Goal: Book appointment/travel/reservation

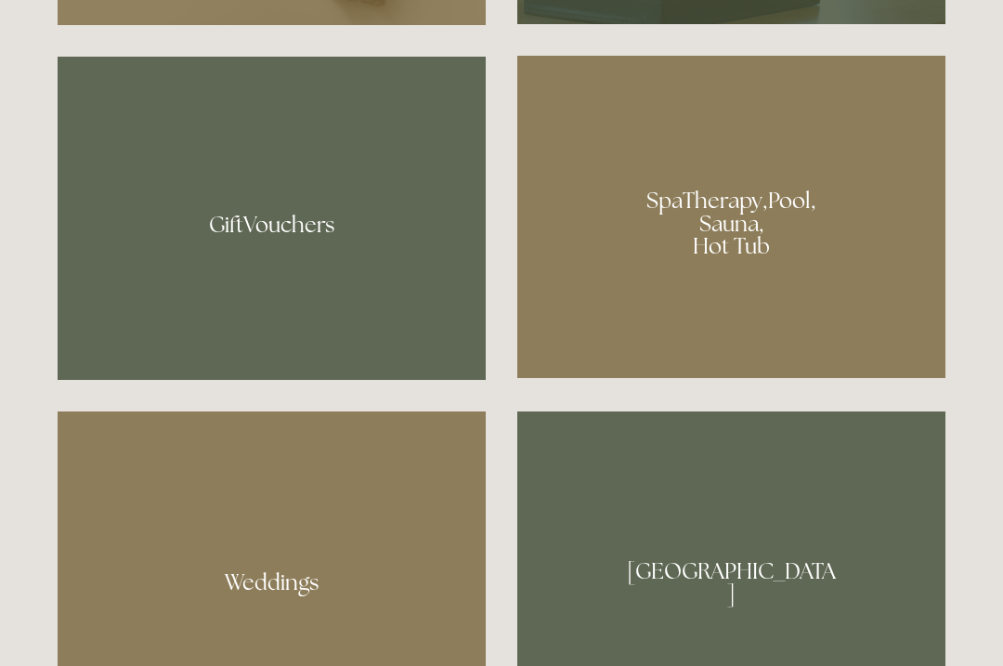
scroll to position [1416, 0]
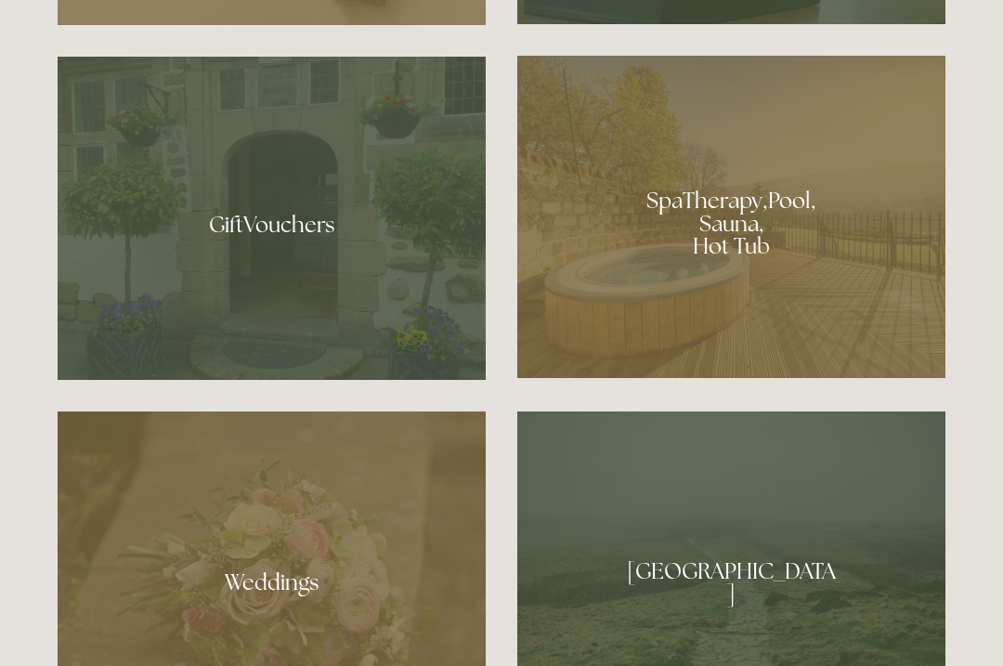
click at [309, 291] on div at bounding box center [272, 218] width 428 height 323
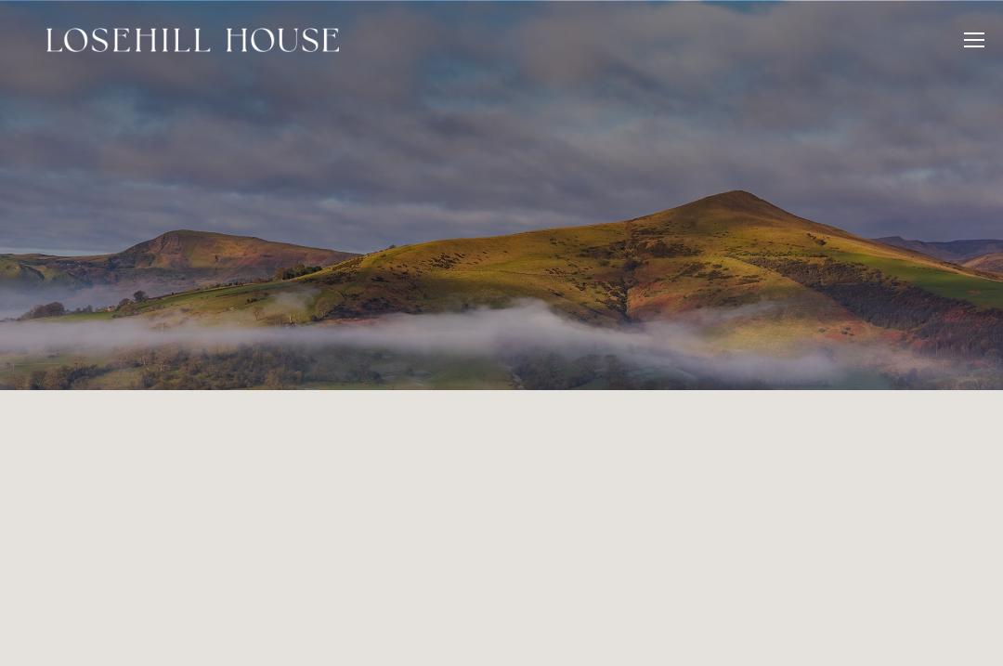
click at [989, 33] on header "Rooms Rooms Your Stay Book a stay Offers Spa" at bounding box center [501, 40] width 1003 height 80
click at [984, 51] on div at bounding box center [974, 43] width 20 height 20
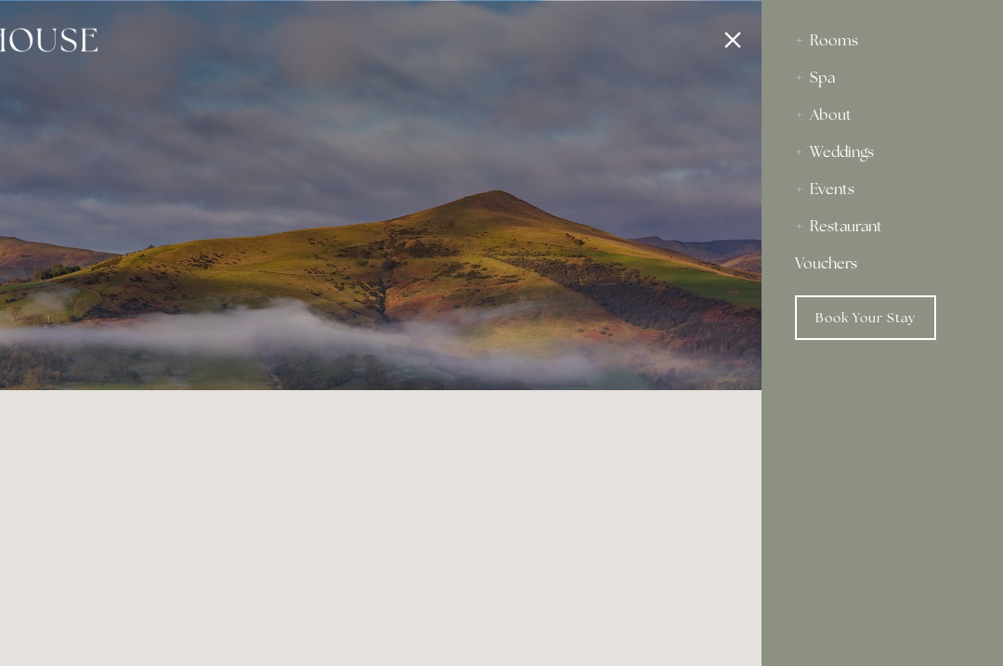
click at [882, 234] on div "Restaurant" at bounding box center [882, 226] width 175 height 37
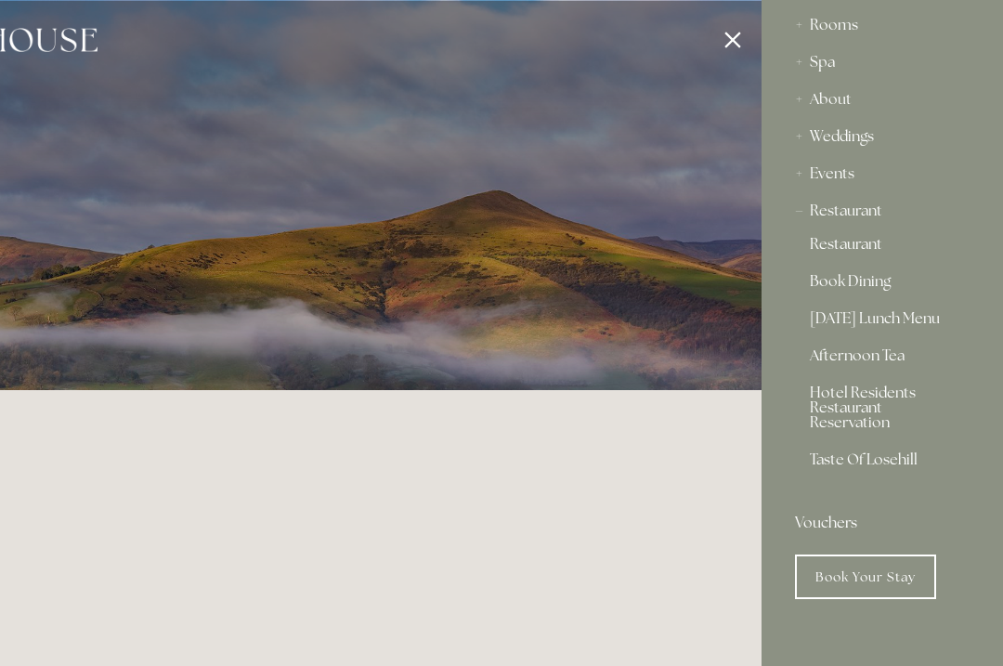
scroll to position [16, 0]
click at [819, 70] on div "Spa" at bounding box center [882, 62] width 175 height 37
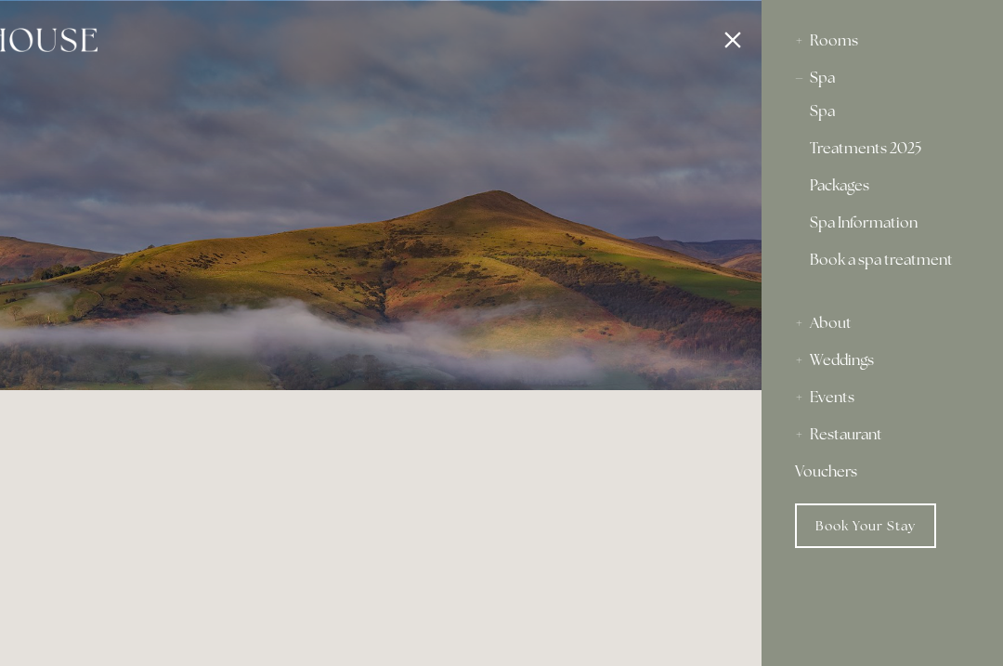
click at [856, 193] on link "Packages" at bounding box center [882, 189] width 145 height 22
click at [737, 49] on div at bounding box center [259, 333] width 1003 height 666
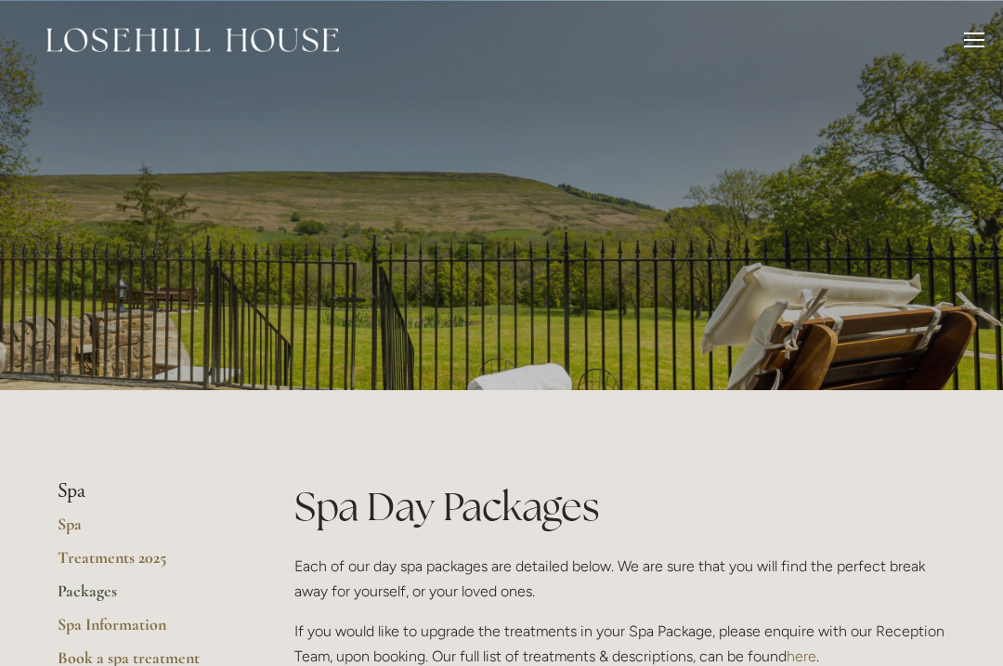
click at [967, 48] on div at bounding box center [974, 43] width 20 height 20
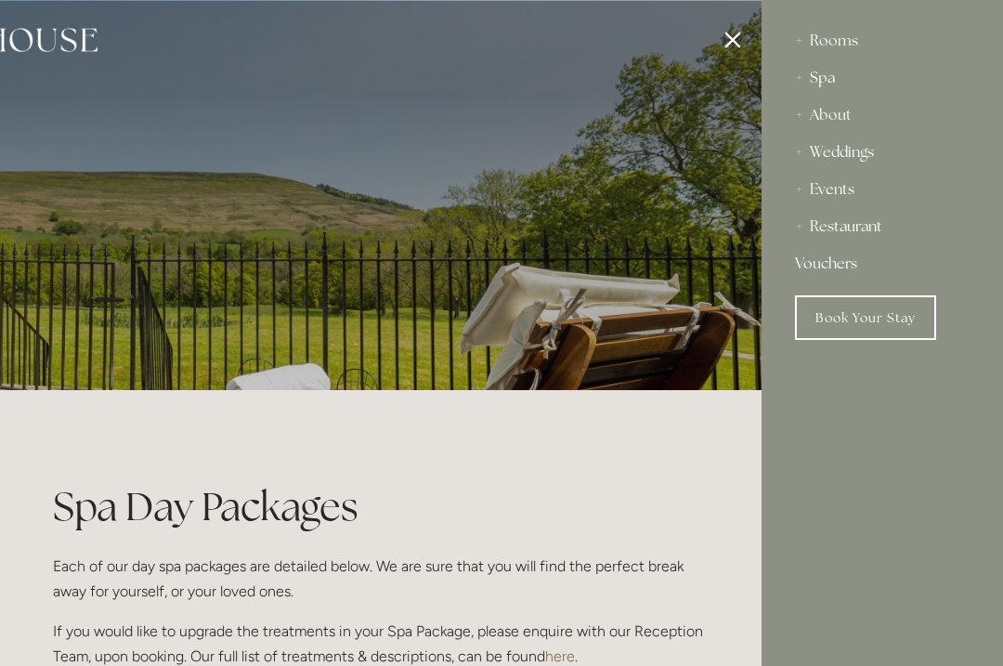
click at [823, 89] on div "Spa" at bounding box center [882, 77] width 175 height 37
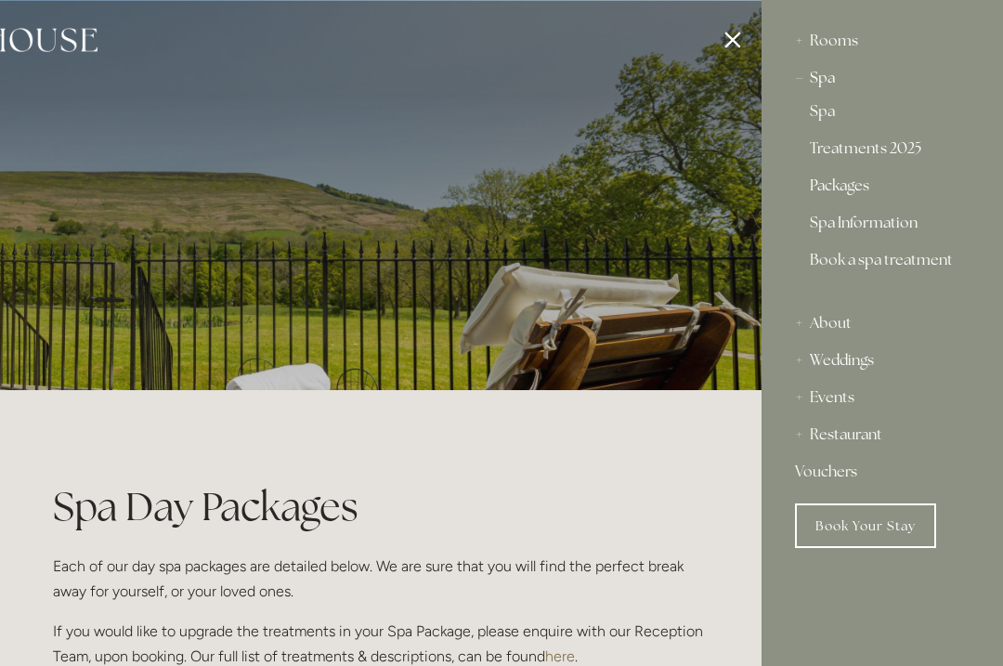
click at [841, 323] on div "About" at bounding box center [882, 323] width 175 height 37
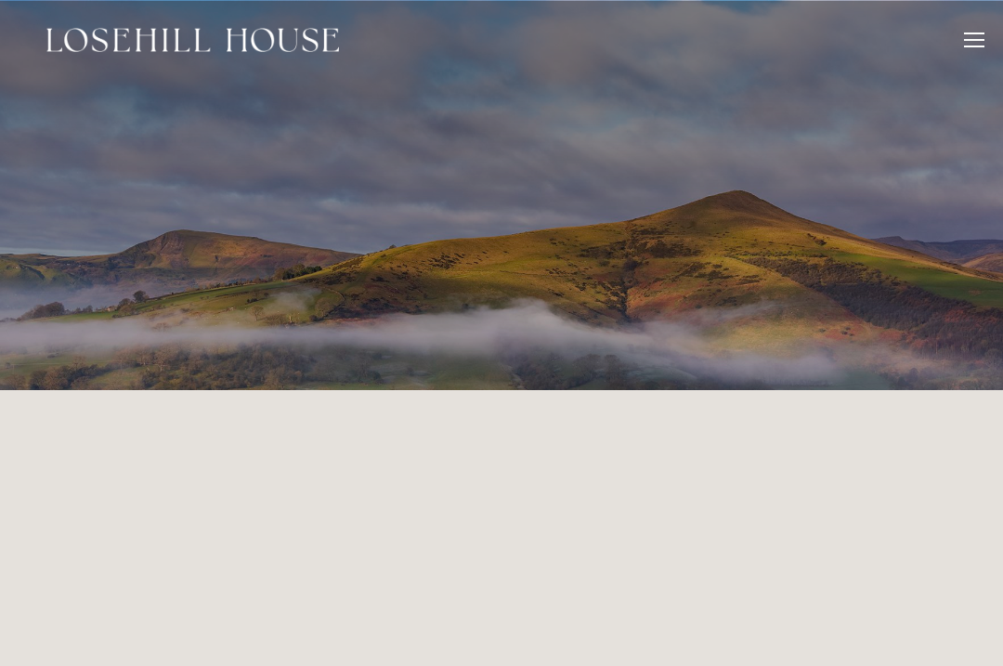
click at [971, 42] on div at bounding box center [974, 43] width 20 height 20
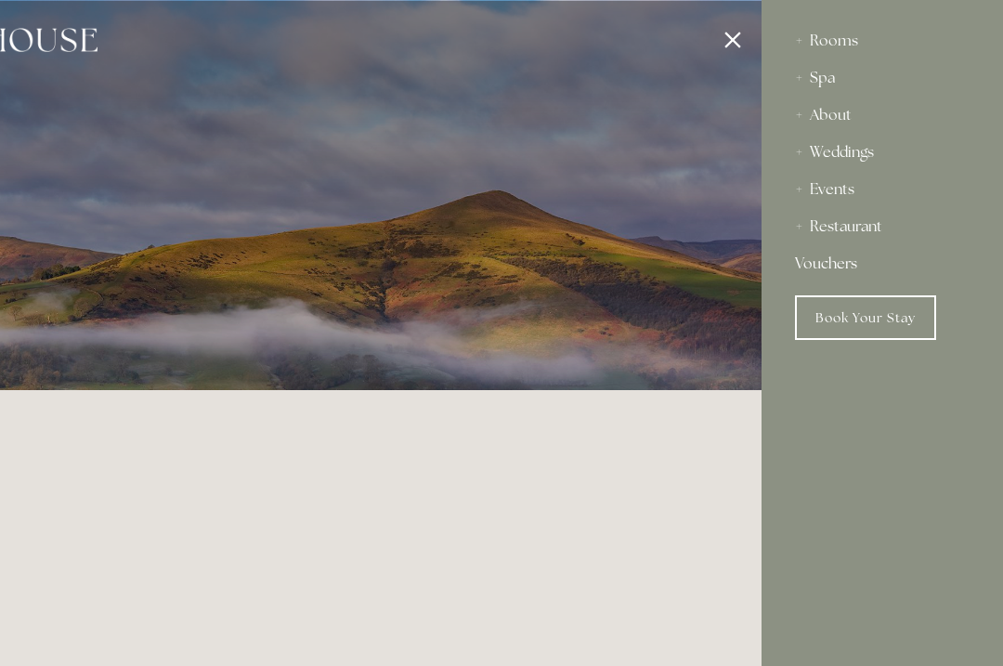
click at [833, 89] on div "Spa" at bounding box center [882, 77] width 175 height 37
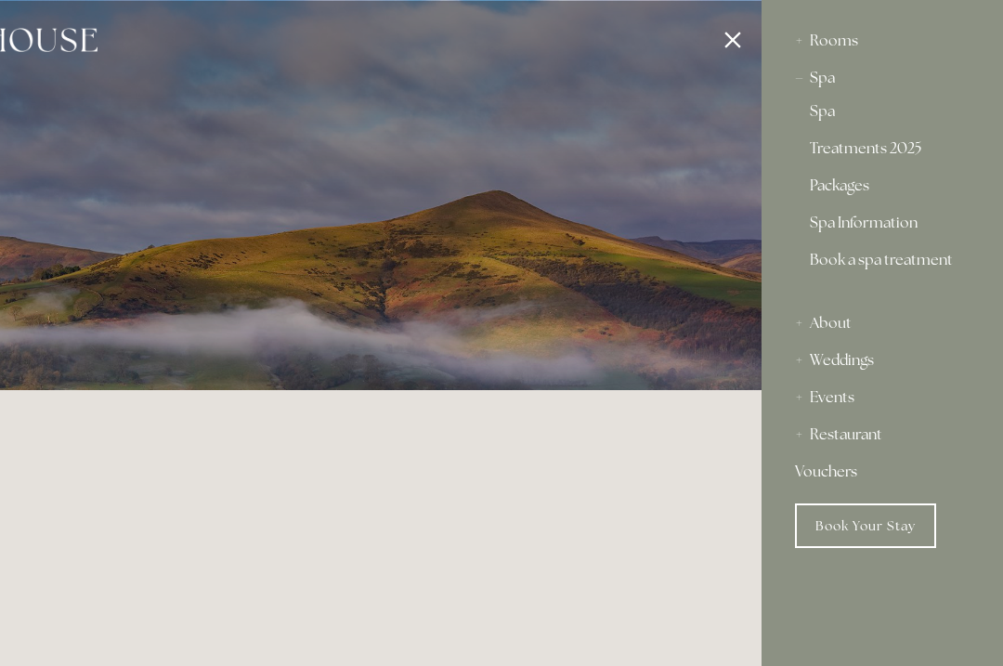
click at [846, 196] on link "Packages" at bounding box center [882, 189] width 145 height 22
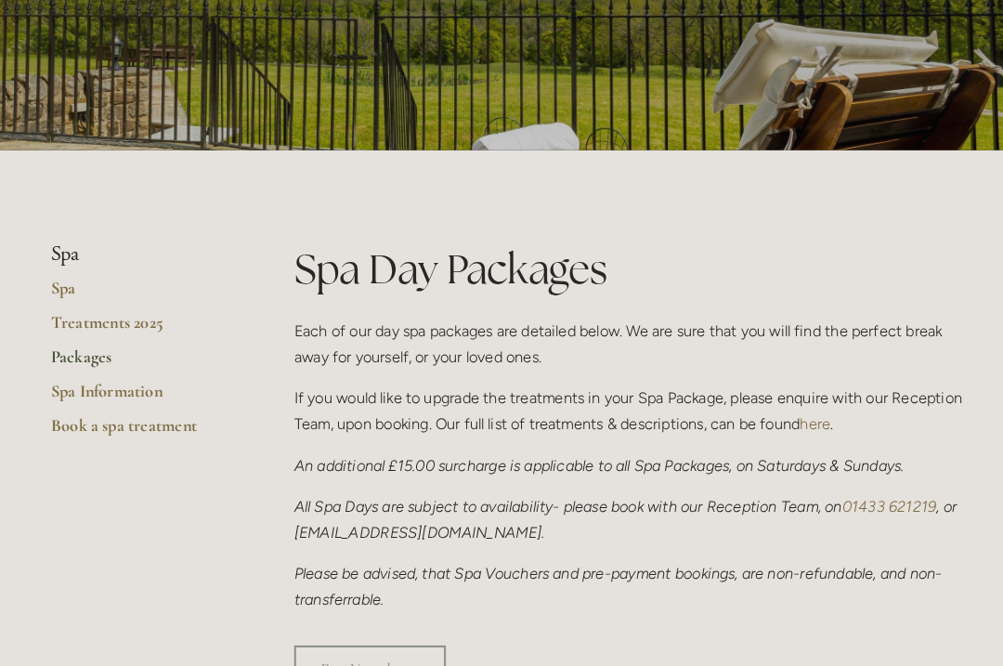
scroll to position [244, 0]
click at [91, 320] on link "Treatments 2025" at bounding box center [146, 319] width 177 height 33
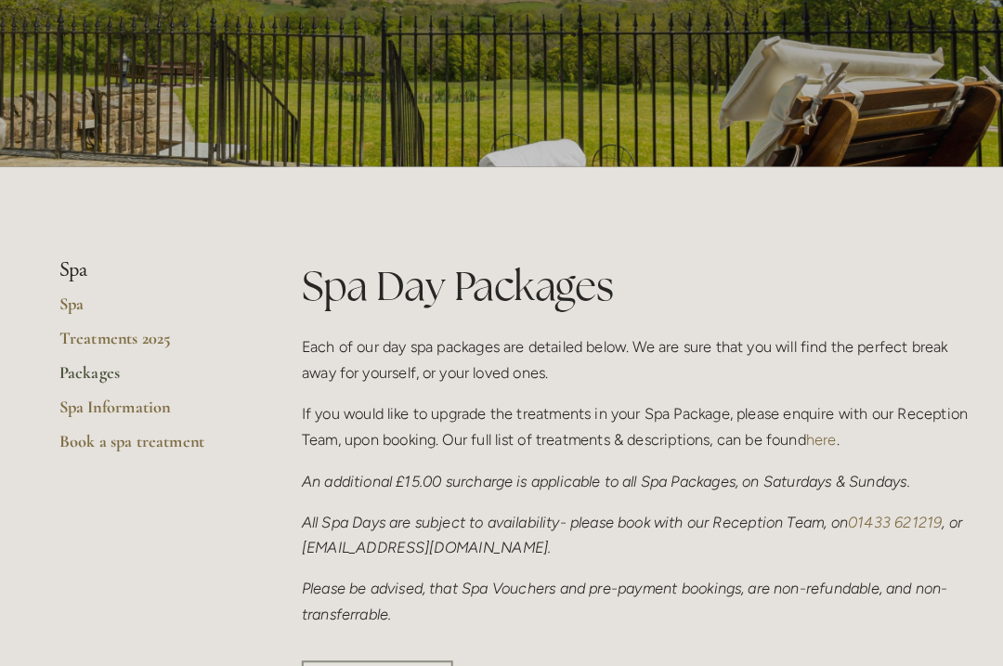
scroll to position [229, 0]
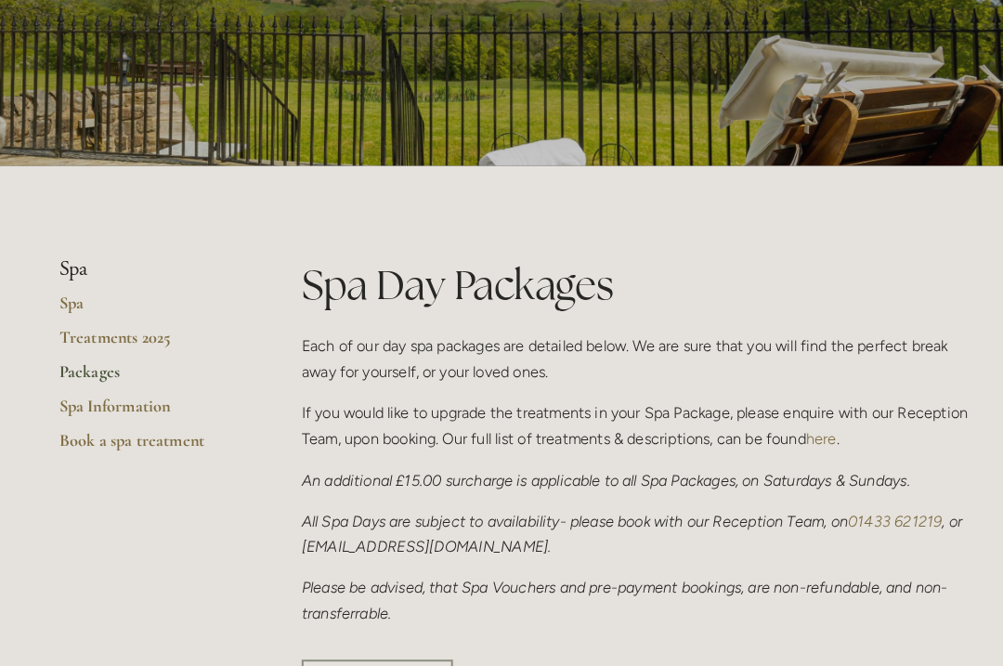
click at [73, 294] on link "Spa" at bounding box center [146, 301] width 177 height 33
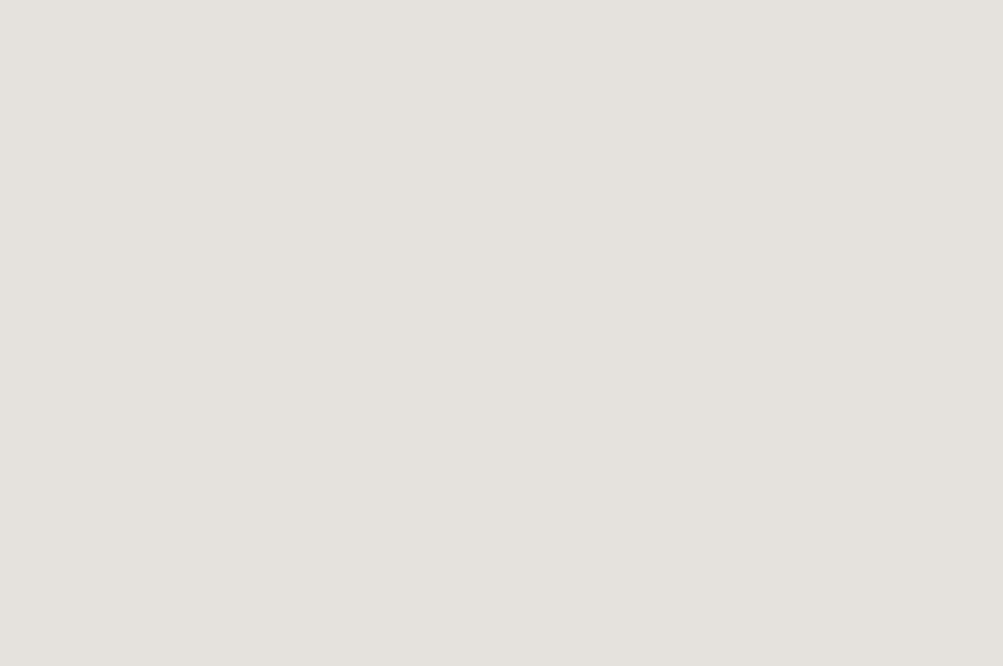
scroll to position [611, 0]
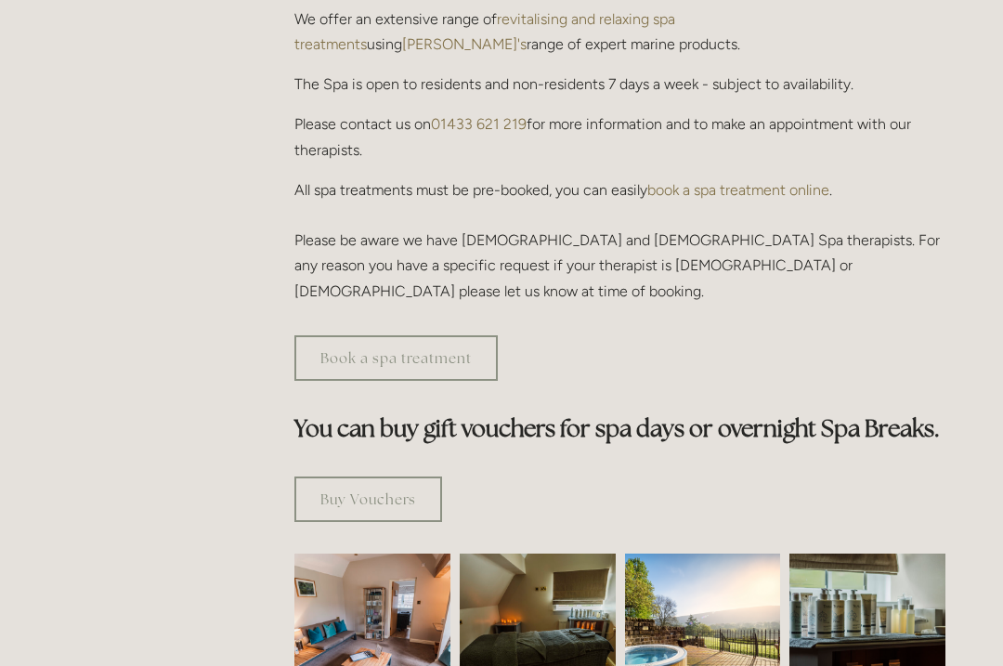
scroll to position [782, 0]
click at [451, 336] on link "Book a spa treatment" at bounding box center [395, 359] width 203 height 46
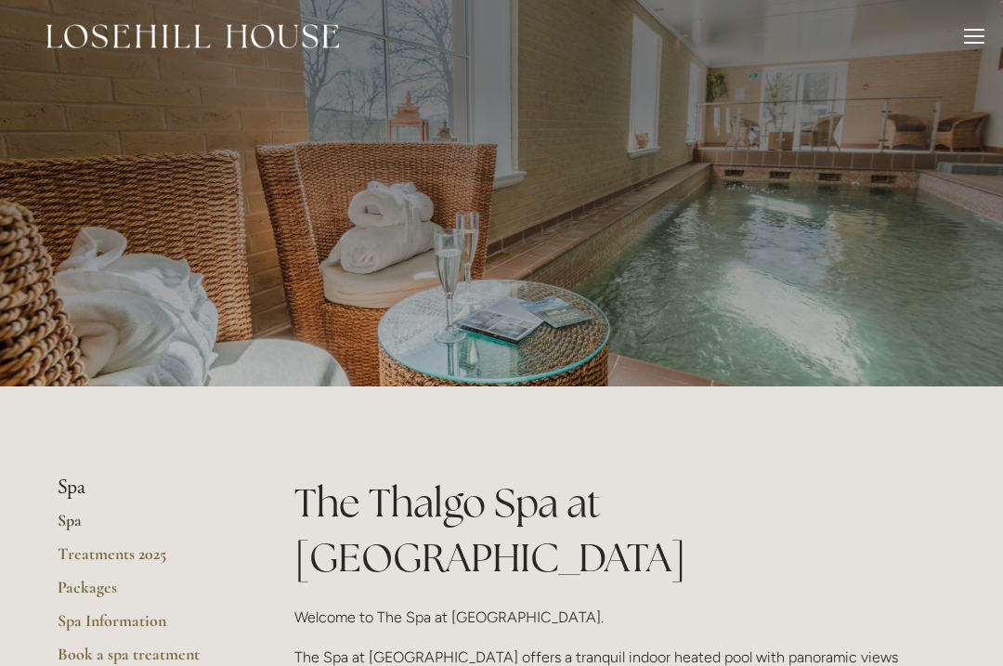
scroll to position [0, 0]
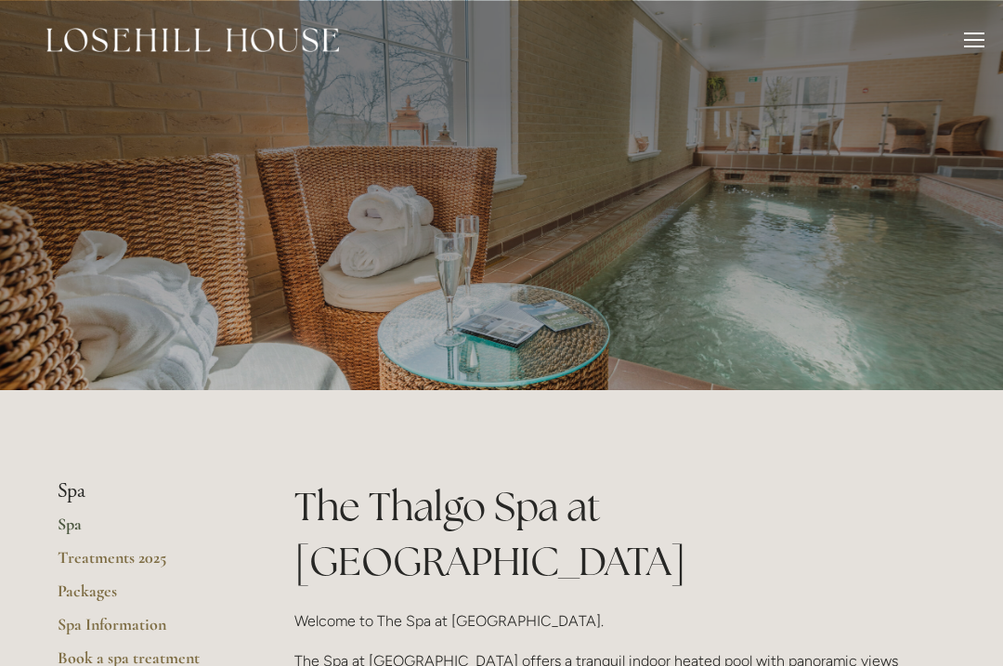
click at [984, 38] on div at bounding box center [974, 43] width 20 height 20
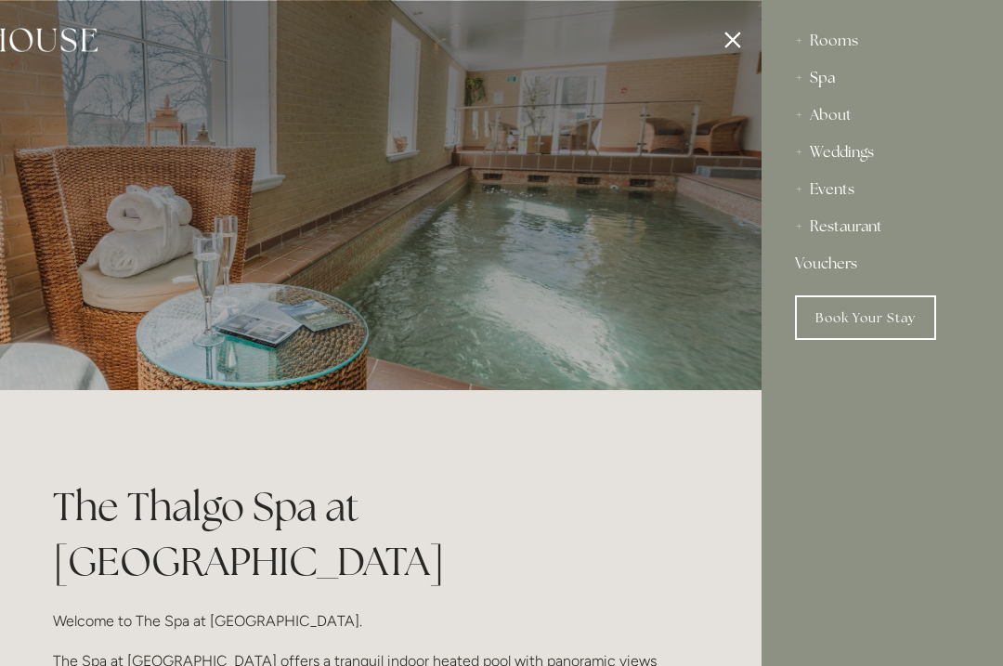
click at [888, 229] on div "Restaurant" at bounding box center [882, 226] width 175 height 37
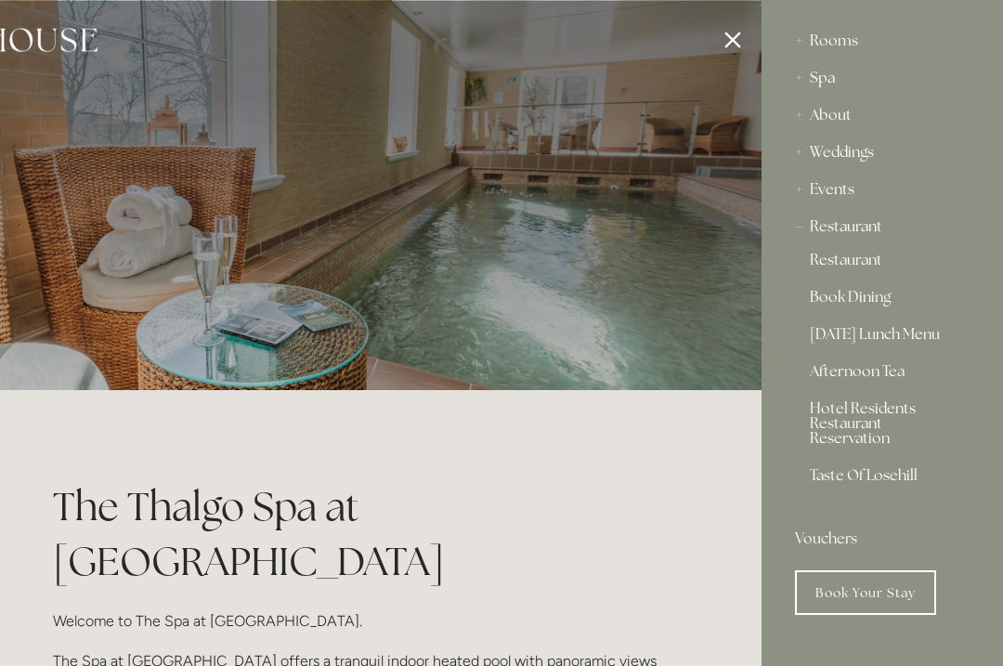
click at [883, 379] on link "Afternoon Tea" at bounding box center [882, 375] width 145 height 22
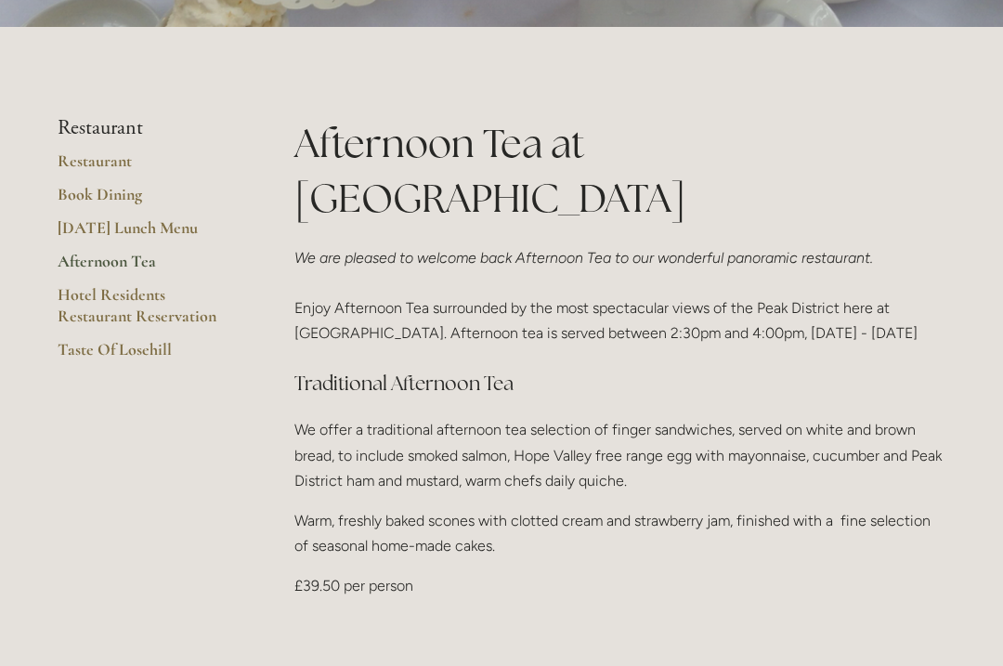
scroll to position [406, 0]
click at [168, 373] on link "Taste Of Losehill" at bounding box center [146, 355] width 177 height 33
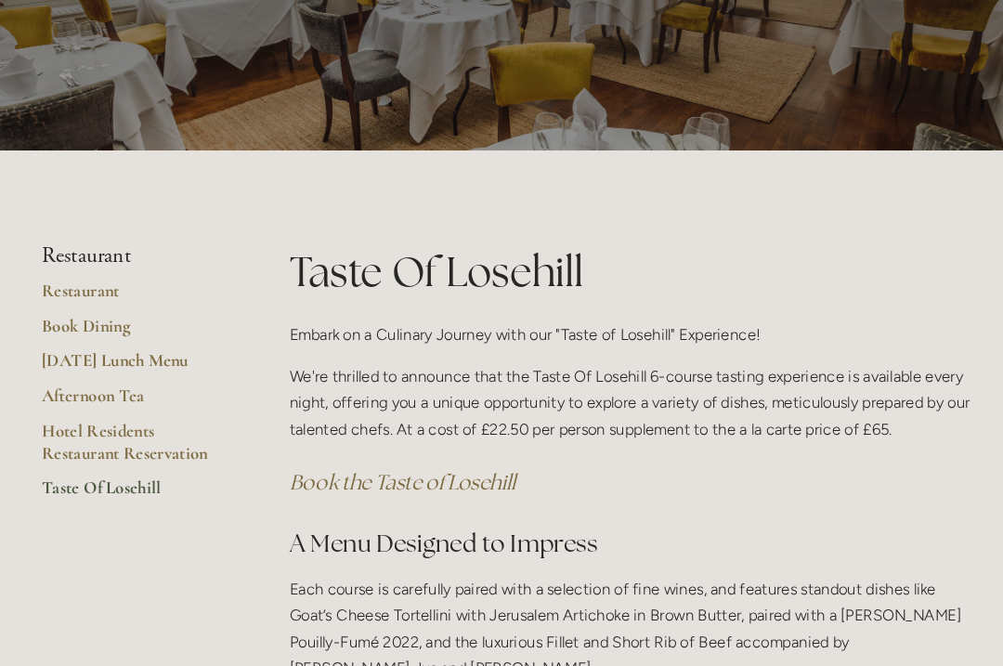
scroll to position [135, 0]
click at [59, 285] on link "Restaurant" at bounding box center [146, 284] width 177 height 33
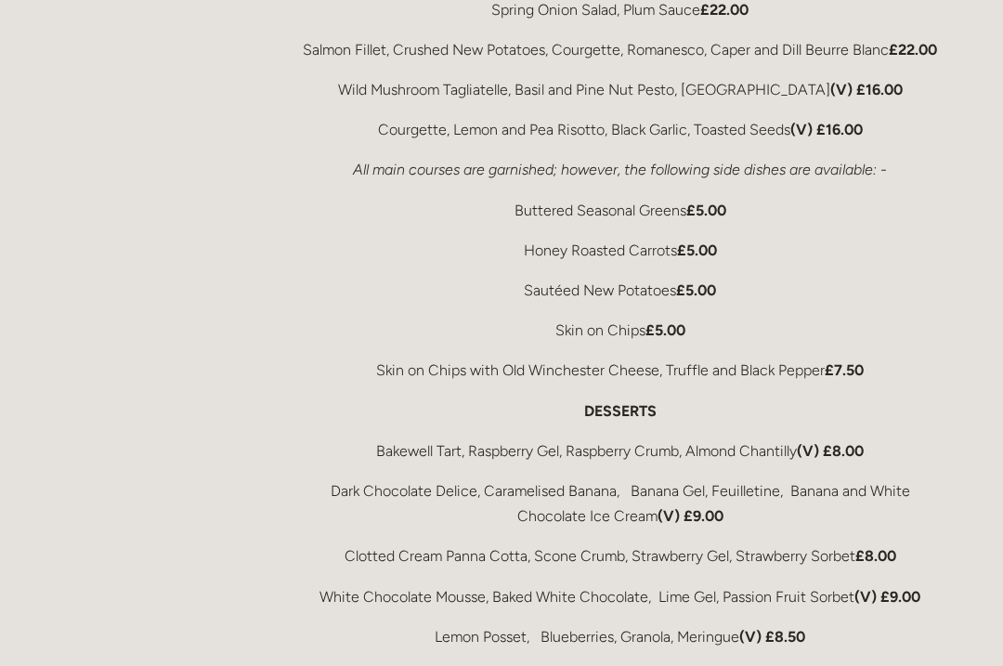
scroll to position [3677, 0]
